Goal: Transaction & Acquisition: Purchase product/service

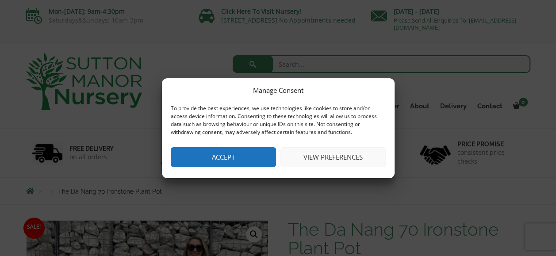
click at [349, 156] on button "View preferences" at bounding box center [332, 157] width 105 height 20
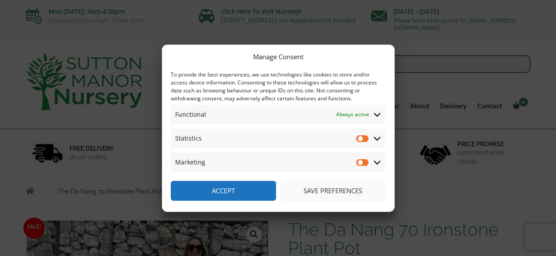
click at [326, 192] on button "Save preferences" at bounding box center [332, 191] width 105 height 20
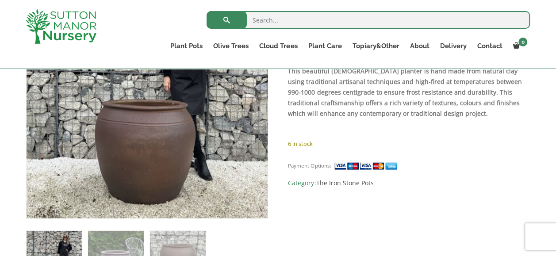
scroll to position [221, 0]
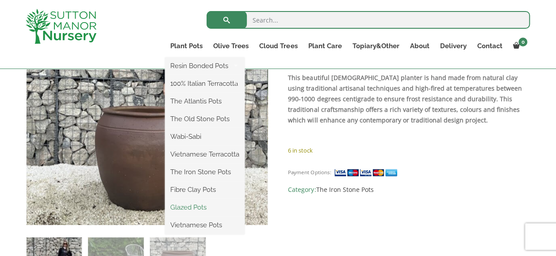
click at [203, 209] on link "Glazed Pots" at bounding box center [205, 207] width 80 height 13
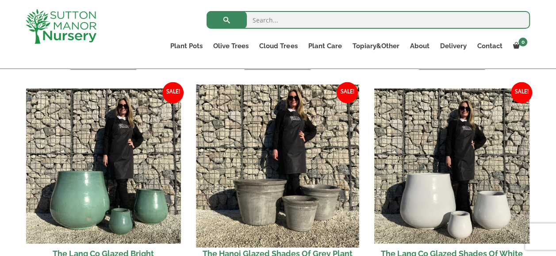
scroll to position [885, 0]
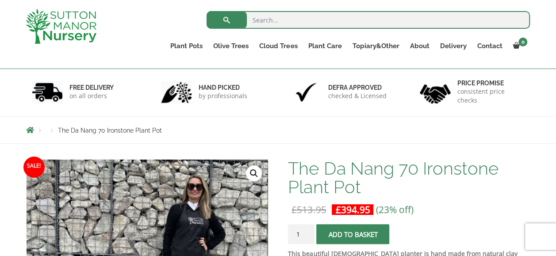
scroll to position [44, 0]
